Goal: Information Seeking & Learning: Learn about a topic

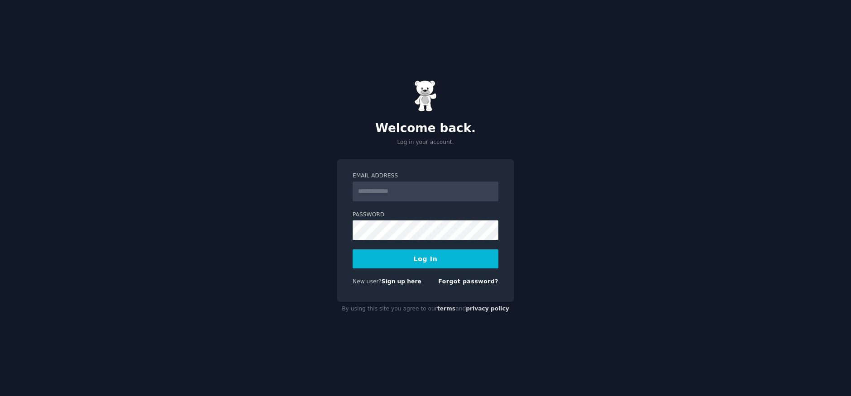
click at [413, 195] on input "Email Address" at bounding box center [426, 191] width 146 height 20
click at [410, 186] on input "Email Address" at bounding box center [426, 191] width 146 height 20
type input "**********"
click at [435, 260] on button "Log In" at bounding box center [426, 258] width 146 height 19
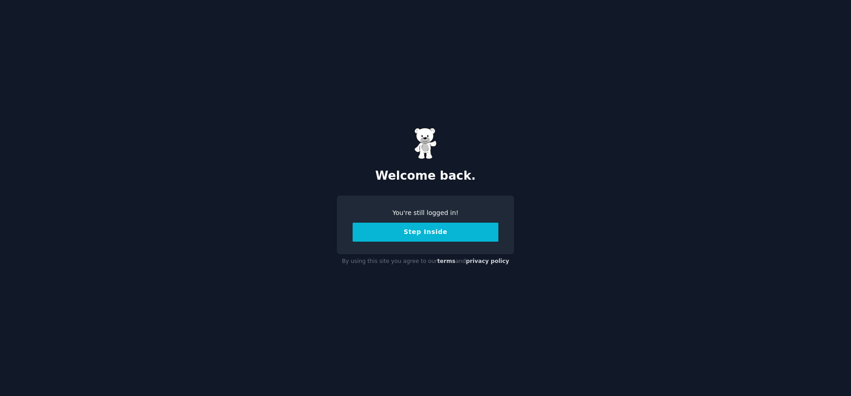
click at [455, 238] on button "Step Inside" at bounding box center [426, 232] width 146 height 19
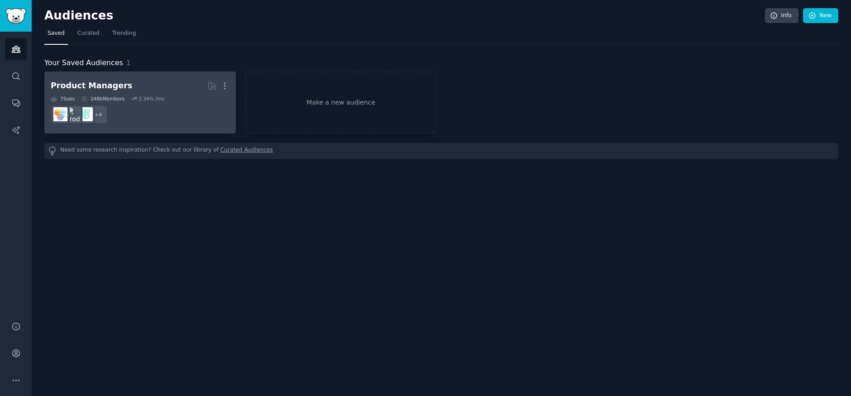
click at [146, 89] on h2 "Product Managers More" at bounding box center [140, 86] width 179 height 16
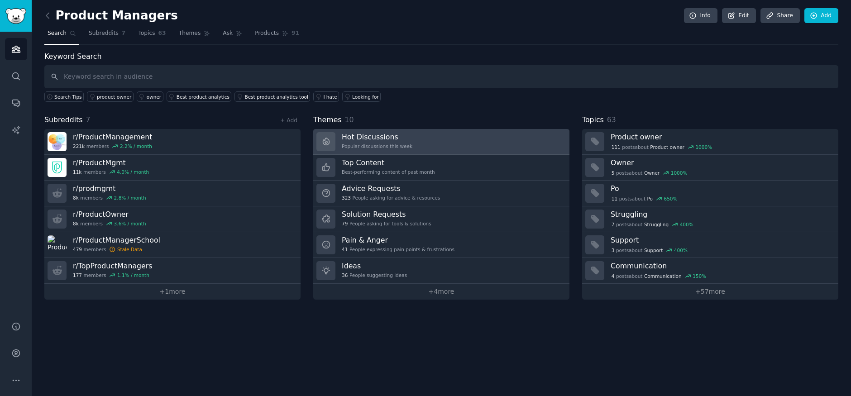
click at [440, 141] on link "Hot Discussions Popular discussions this week" at bounding box center [441, 142] width 256 height 26
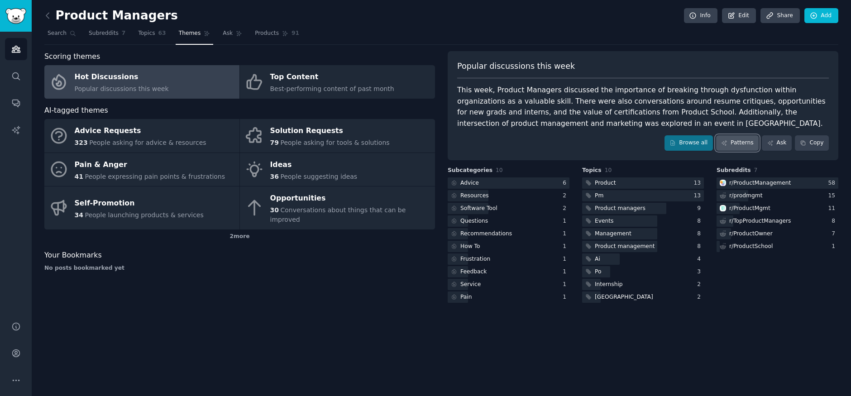
click at [740, 137] on link "Patterns" at bounding box center [737, 142] width 43 height 15
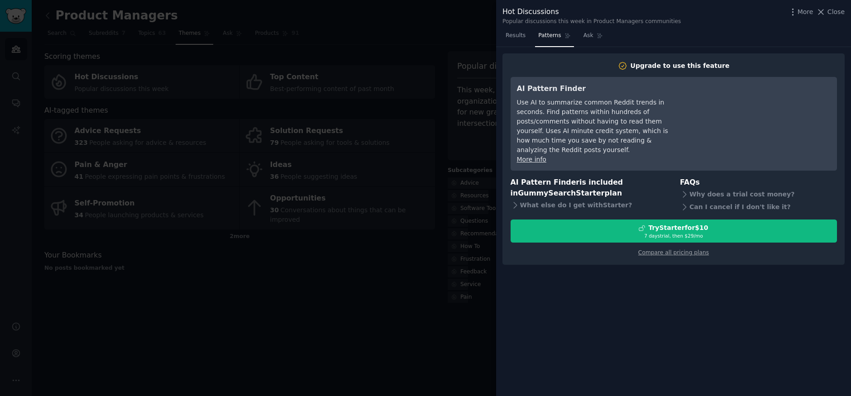
click at [416, 185] on div at bounding box center [425, 198] width 851 height 396
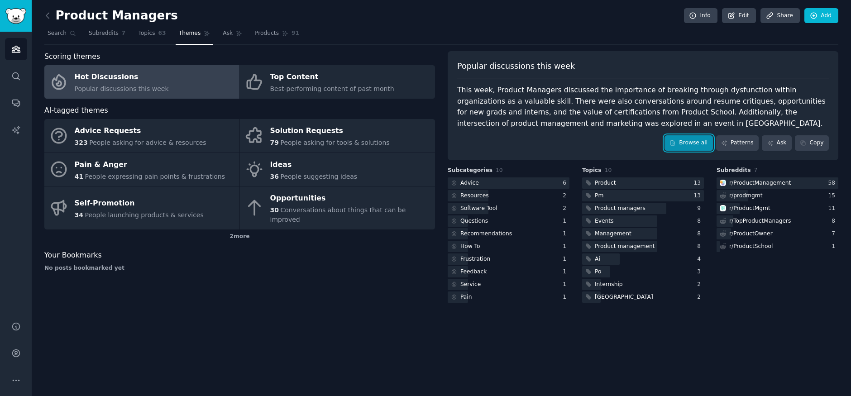
click at [697, 143] on link "Browse all" at bounding box center [688, 142] width 48 height 15
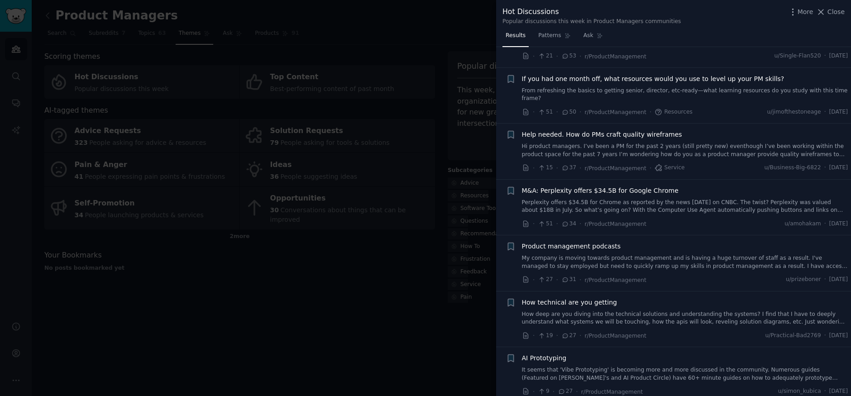
scroll to position [515, 0]
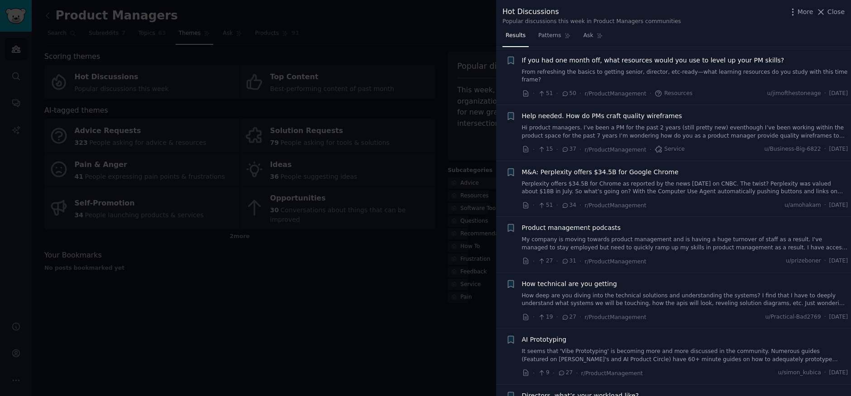
click at [641, 241] on div "Product management podcasts My company is moving towards product management and…" at bounding box center [685, 244] width 326 height 43
click at [641, 236] on link "My company is moving towards product management and is having a huge turnover o…" at bounding box center [685, 244] width 326 height 16
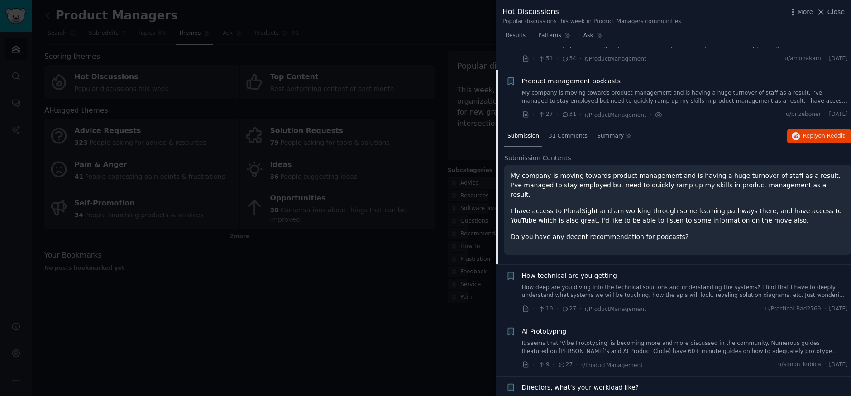
scroll to position [675, 0]
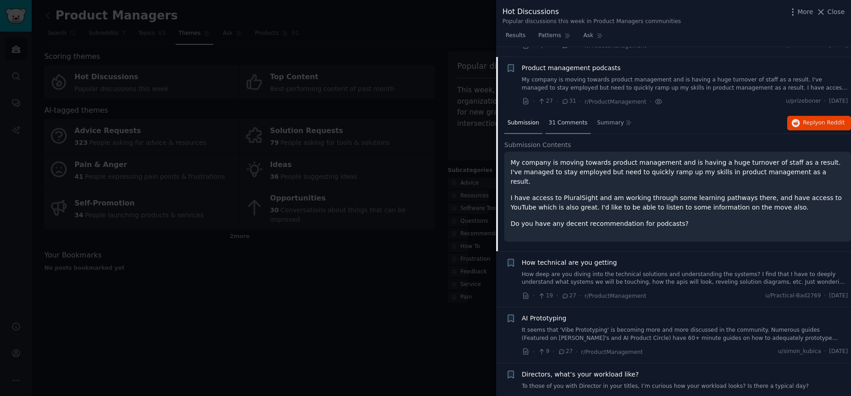
click at [578, 119] on span "31 Comments" at bounding box center [568, 123] width 39 height 8
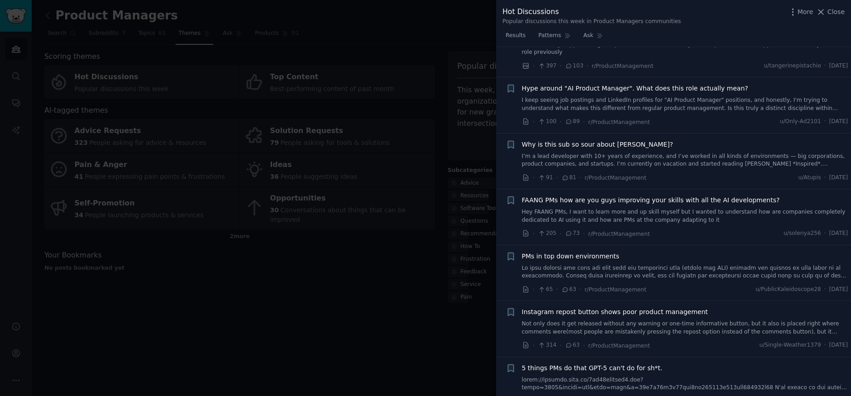
scroll to position [0, 0]
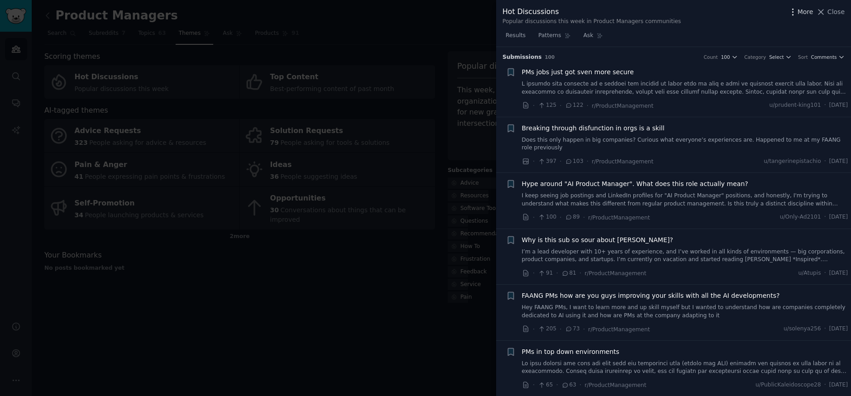
click at [801, 13] on span "More" at bounding box center [805, 12] width 16 height 10
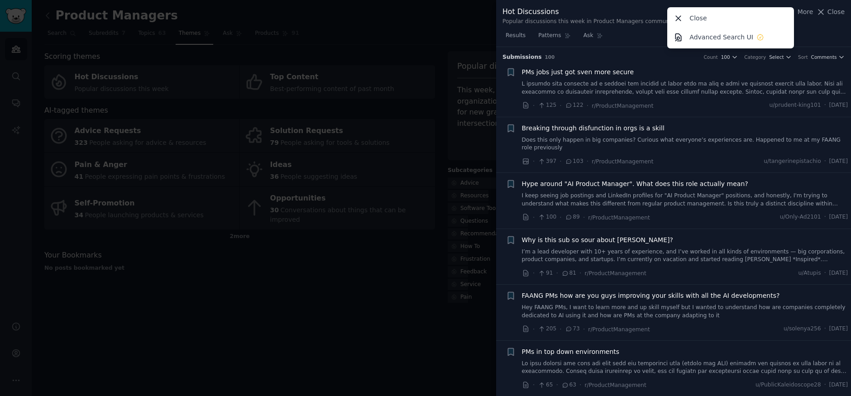
click at [620, 34] on div "Results Patterns Ask" at bounding box center [673, 38] width 355 height 19
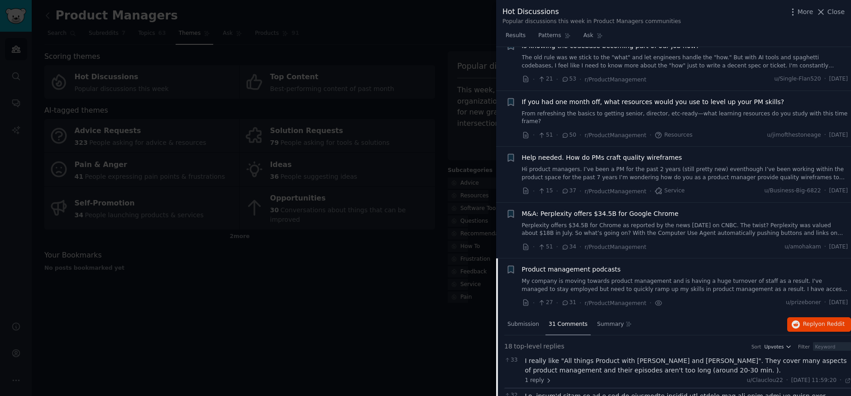
scroll to position [636, 0]
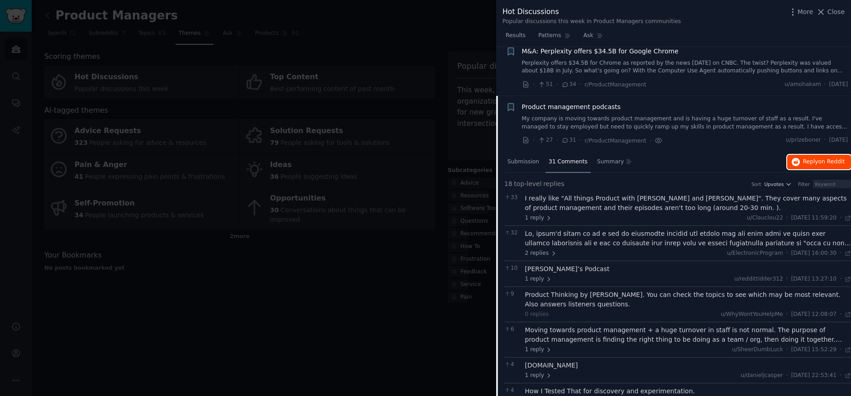
click at [812, 158] on span "Reply on Reddit" at bounding box center [824, 162] width 42 height 8
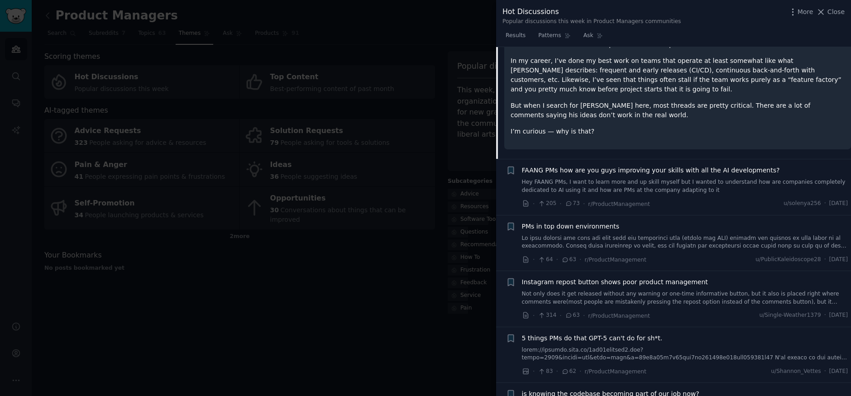
scroll to position [179, 0]
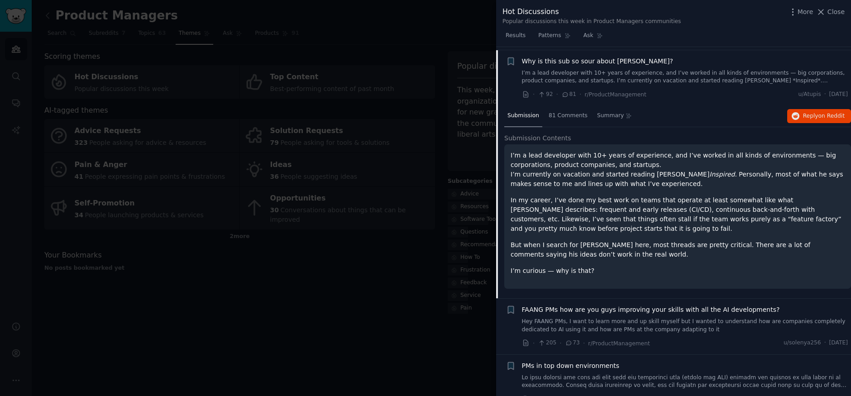
click at [609, 229] on p "In my career, I’ve done my best work on teams that operate at least somewhat li…" at bounding box center [677, 215] width 334 height 38
click at [606, 230] on p "In my career, I’ve done my best work on teams that operate at least somewhat li…" at bounding box center [677, 215] width 334 height 38
click at [570, 118] on span "81 Comments" at bounding box center [568, 116] width 39 height 8
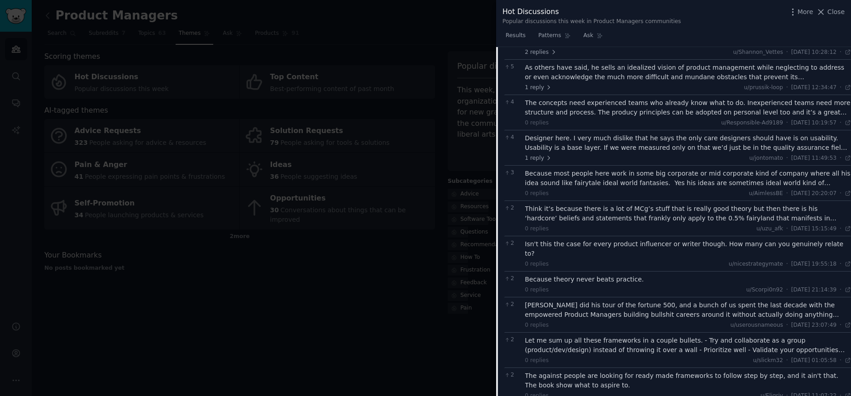
scroll to position [784, 0]
